Goal: Use online tool/utility: Utilize a website feature to perform a specific function

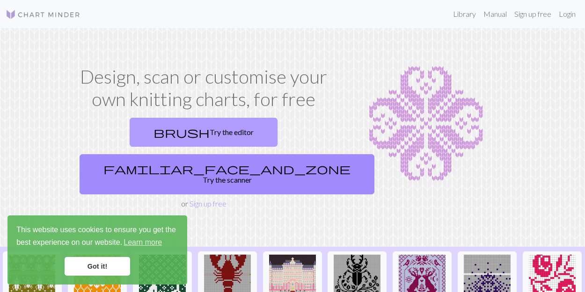
click at [159, 130] on link "brush Try the editor" at bounding box center [204, 132] width 148 height 29
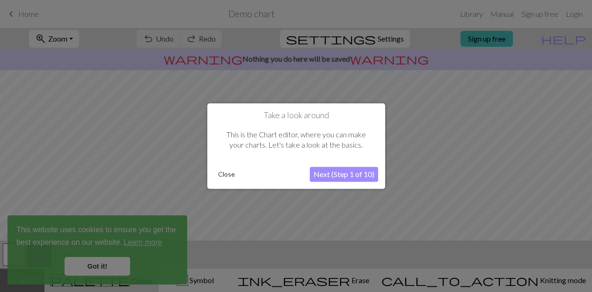
click at [221, 170] on button "Close" at bounding box center [226, 174] width 24 height 14
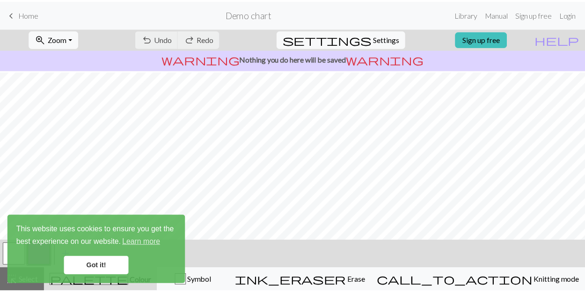
scroll to position [98, 0]
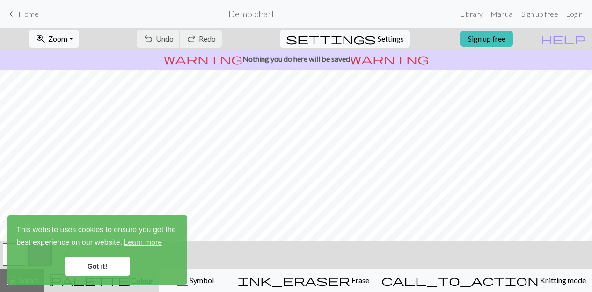
click at [80, 266] on link "Got it!" at bounding box center [97, 266] width 65 height 19
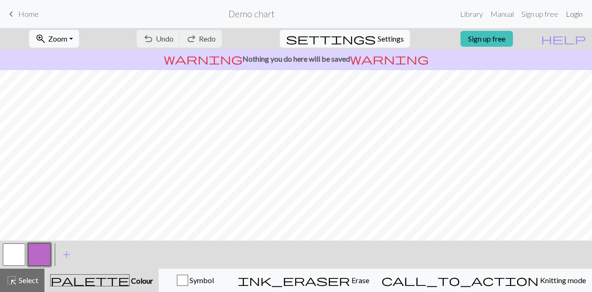
click at [568, 14] on link "Login" at bounding box center [574, 14] width 24 height 19
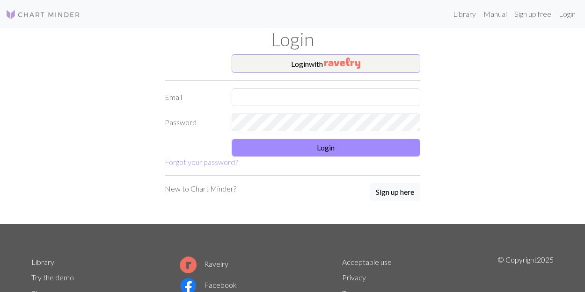
click at [293, 57] on button "Login with" at bounding box center [326, 63] width 189 height 19
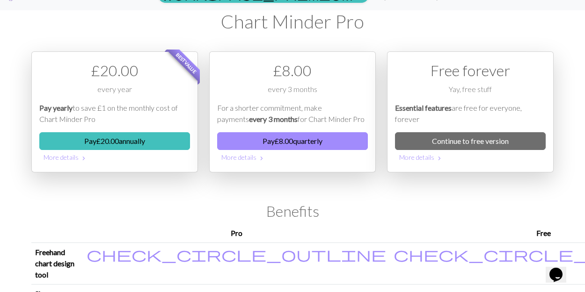
scroll to position [19, 0]
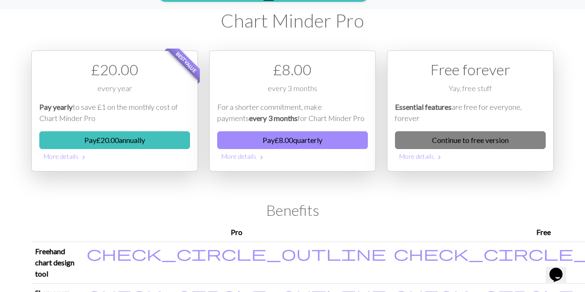
click at [478, 133] on link "Continue to free version" at bounding box center [470, 140] width 151 height 18
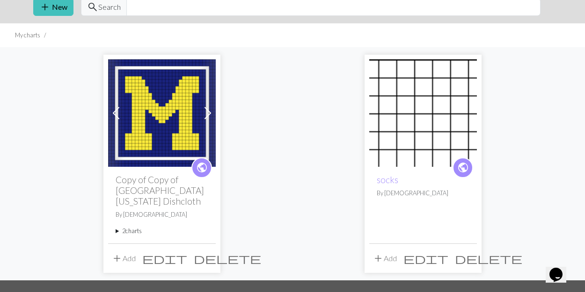
scroll to position [36, 0]
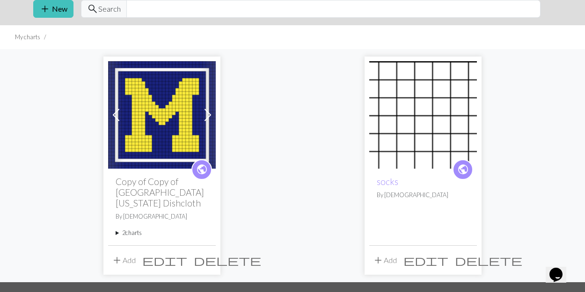
click at [321, 141] on div "Previous Next public Copy of Copy of [GEOGRAPHIC_DATA][US_STATE] Dishcloth By c…" at bounding box center [292, 165] width 533 height 233
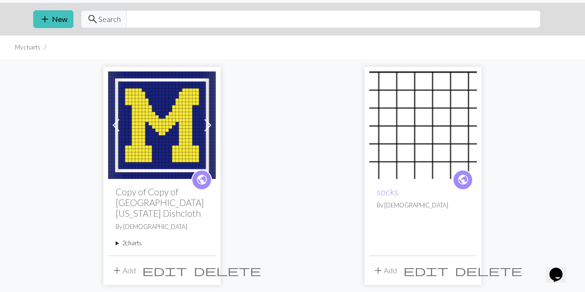
scroll to position [25, 0]
click at [448, 266] on span "edit" at bounding box center [425, 270] width 45 height 13
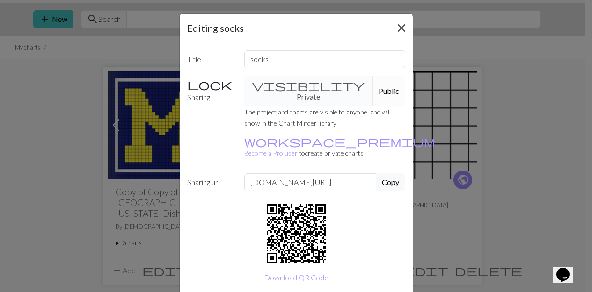
click at [397, 27] on button "Close" at bounding box center [401, 28] width 15 height 15
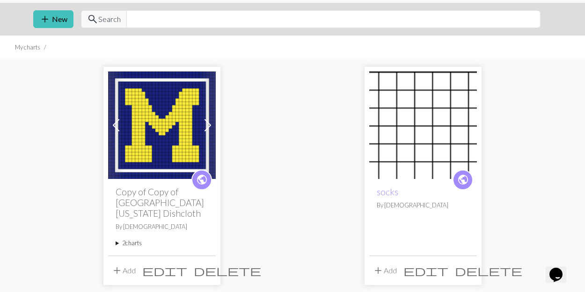
click at [394, 153] on img at bounding box center [423, 126] width 108 height 108
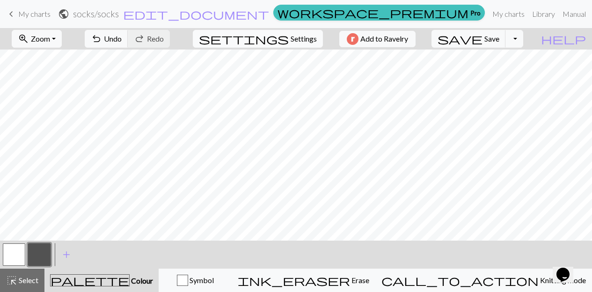
click at [309, 34] on span "Settings" at bounding box center [303, 38] width 26 height 11
select select "aran"
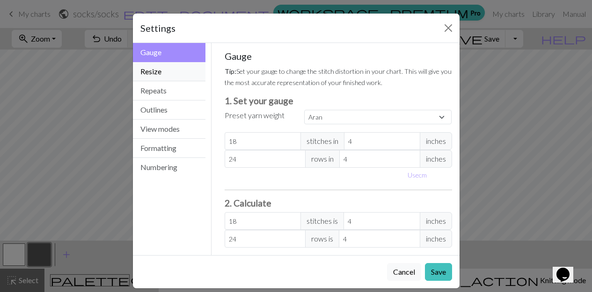
click at [139, 70] on button "Resize" at bounding box center [169, 71] width 73 height 19
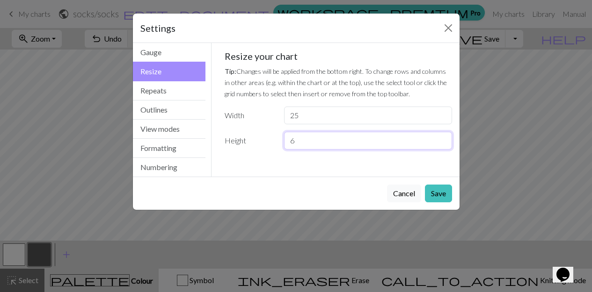
click at [410, 142] on input "6" at bounding box center [367, 141] width 167 height 18
drag, startPoint x: 319, startPoint y: 119, endPoint x: 278, endPoint y: 116, distance: 41.7
click at [278, 116] on div "Width 25" at bounding box center [338, 116] width 239 height 18
type input "36"
drag, startPoint x: 309, startPoint y: 146, endPoint x: 266, endPoint y: 144, distance: 42.6
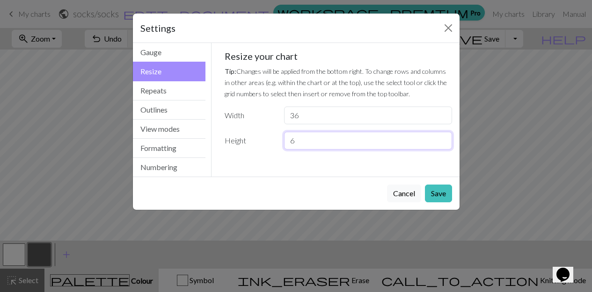
click at [266, 144] on div "Height 6" at bounding box center [338, 141] width 239 height 18
type input "50"
click at [439, 192] on button "Save" at bounding box center [438, 194] width 27 height 18
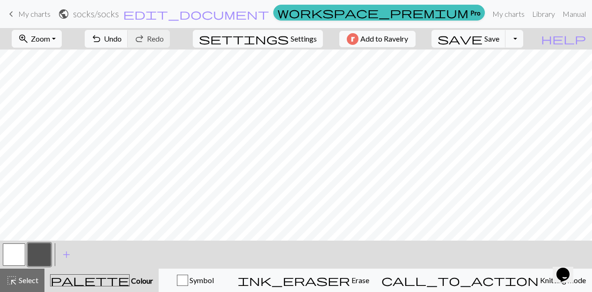
click at [36, 258] on button "button" at bounding box center [39, 255] width 22 height 22
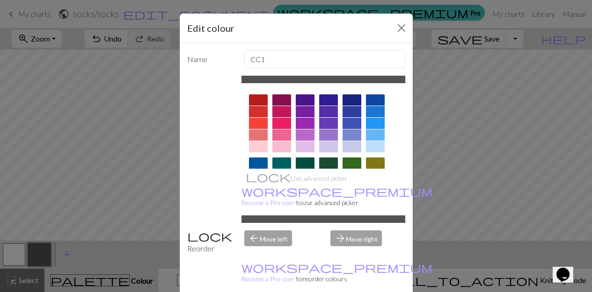
click at [325, 165] on div at bounding box center [328, 163] width 19 height 11
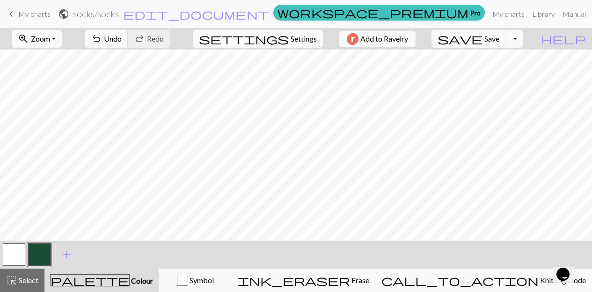
click at [7, 253] on button "button" at bounding box center [14, 255] width 22 height 22
click at [29, 261] on button "button" at bounding box center [39, 255] width 22 height 22
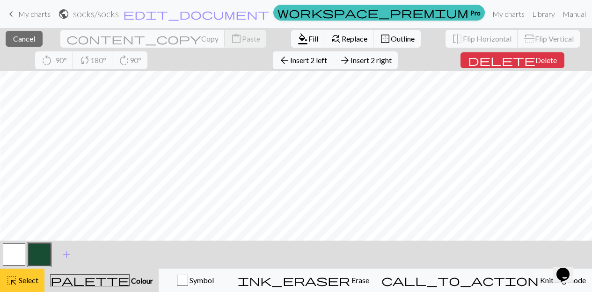
click at [27, 275] on div "highlight_alt Select Select" at bounding box center [22, 280] width 32 height 11
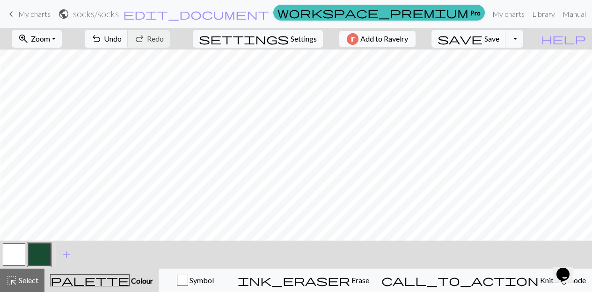
click at [94, 274] on button "palette Colour Colour" at bounding box center [101, 280] width 114 height 23
click at [104, 285] on span "palette" at bounding box center [90, 280] width 79 height 13
click at [130, 284] on span "Colour" at bounding box center [141, 280] width 23 height 9
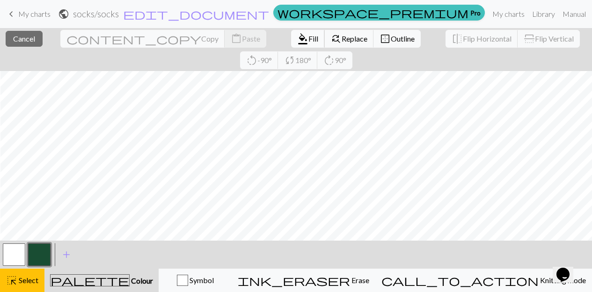
click at [308, 36] on span "Fill" at bounding box center [313, 38] width 10 height 9
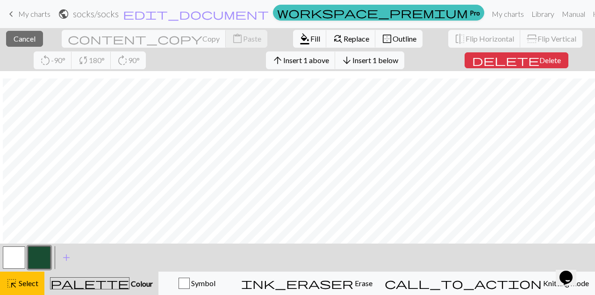
scroll to position [252, 3]
click at [540, 62] on span "Delete" at bounding box center [551, 60] width 22 height 9
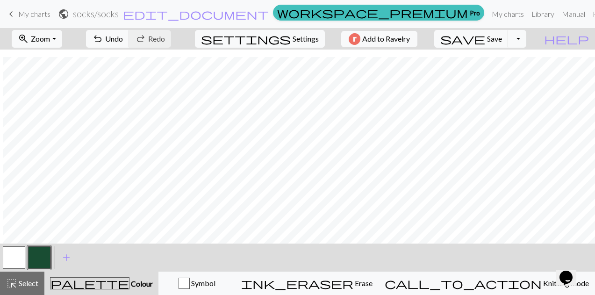
scroll to position [313, 3]
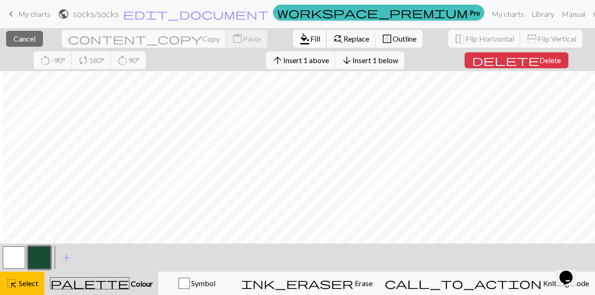
click at [299, 36] on span "format_color_fill" at bounding box center [304, 38] width 11 height 13
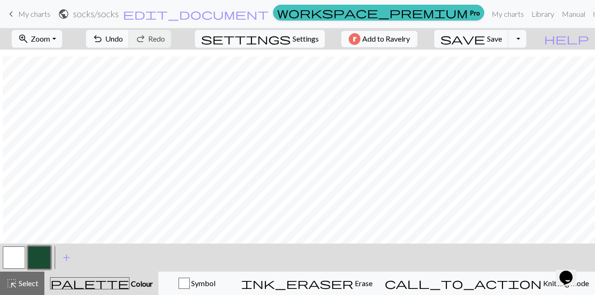
scroll to position [0, 0]
click at [130, 43] on button "undo Undo Undo" at bounding box center [107, 39] width 43 height 18
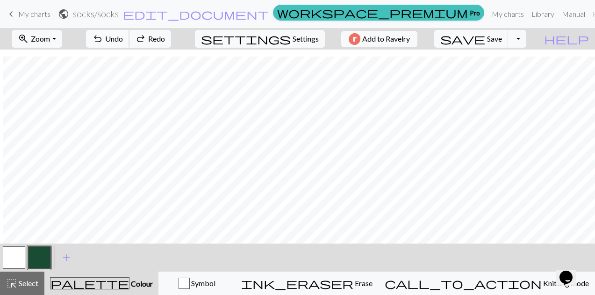
click at [130, 43] on button "undo Undo Undo" at bounding box center [107, 39] width 43 height 18
click at [103, 40] on span "undo" at bounding box center [97, 38] width 11 height 13
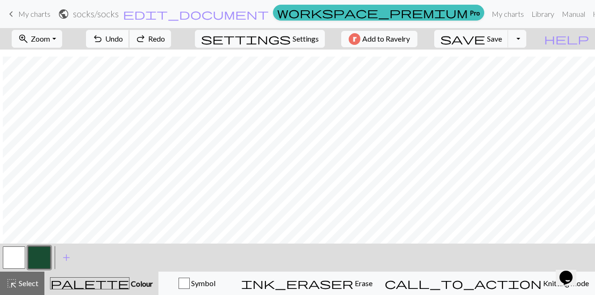
click at [103, 40] on span "undo" at bounding box center [97, 38] width 11 height 13
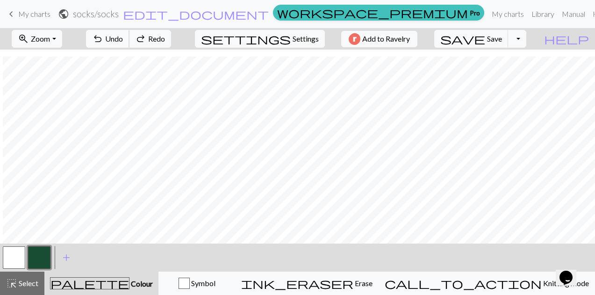
click at [103, 40] on span "undo" at bounding box center [97, 38] width 11 height 13
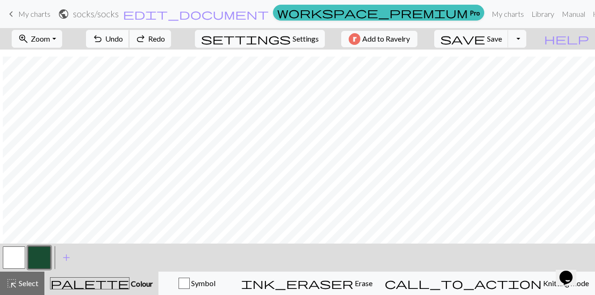
click at [103, 40] on span "undo" at bounding box center [97, 38] width 11 height 13
